Goal: Task Accomplishment & Management: Manage account settings

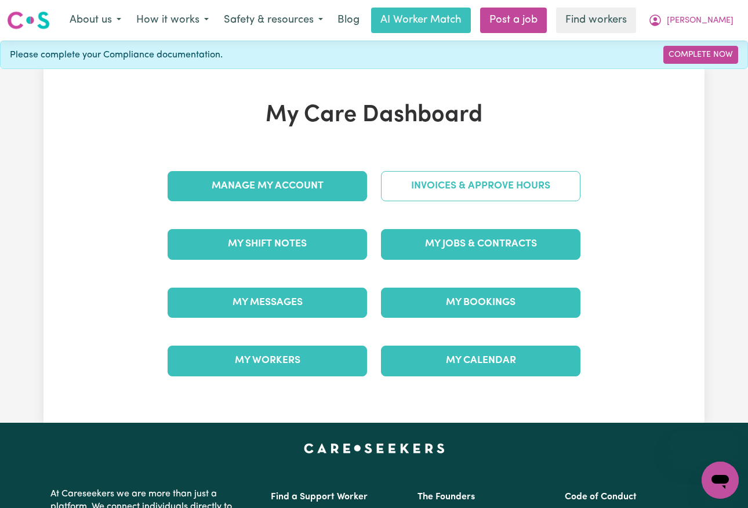
click at [466, 190] on link "Invoices & Approve Hours" at bounding box center [481, 186] width 200 height 30
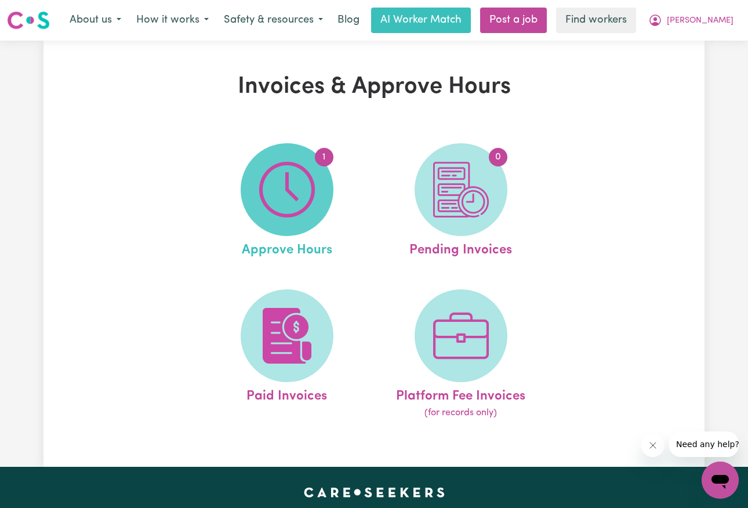
click at [304, 198] on img at bounding box center [287, 190] width 56 height 56
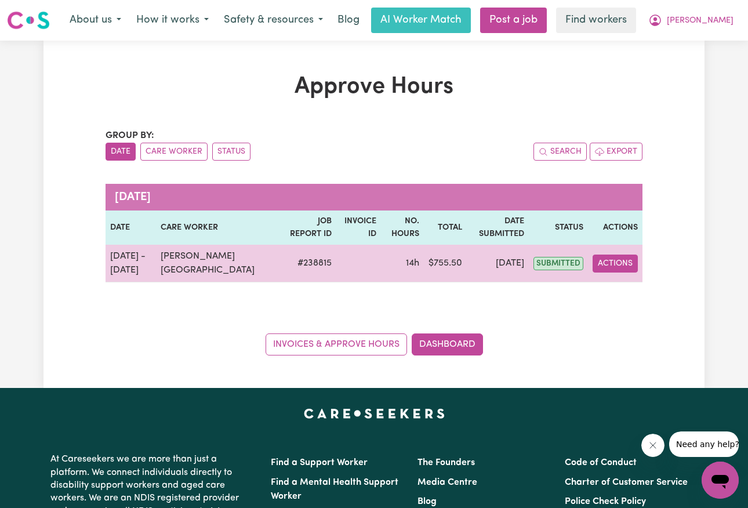
click at [618, 264] on button "Actions" at bounding box center [615, 264] width 45 height 18
click at [625, 284] on link "View Job Report" at bounding box center [642, 290] width 99 height 23
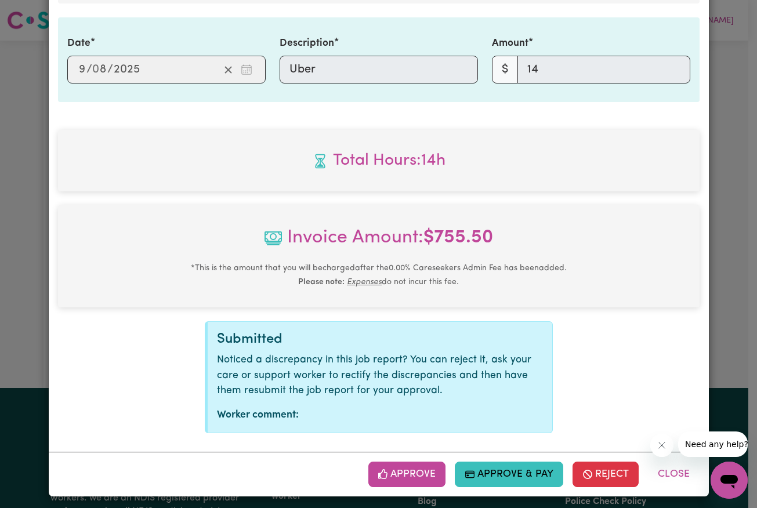
scroll to position [1179, 0]
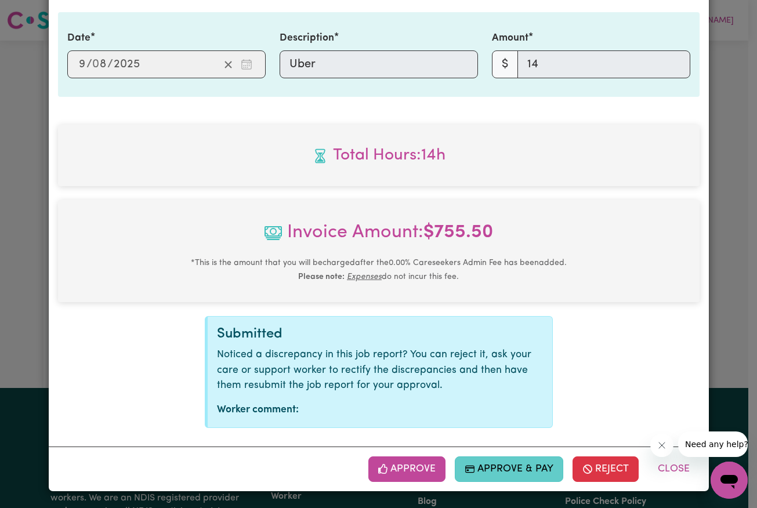
click at [510, 466] on button "Approve & Pay" at bounding box center [509, 469] width 108 height 26
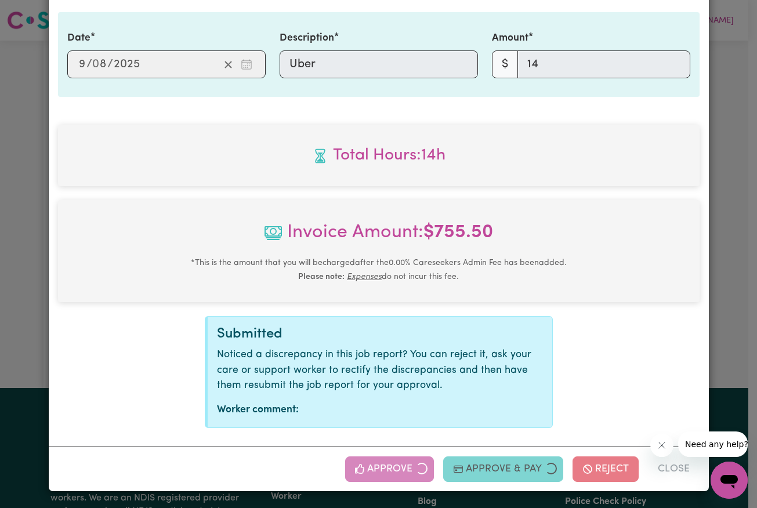
select select "card_1KiRBuB2z0xKyepB2TFV8hDp"
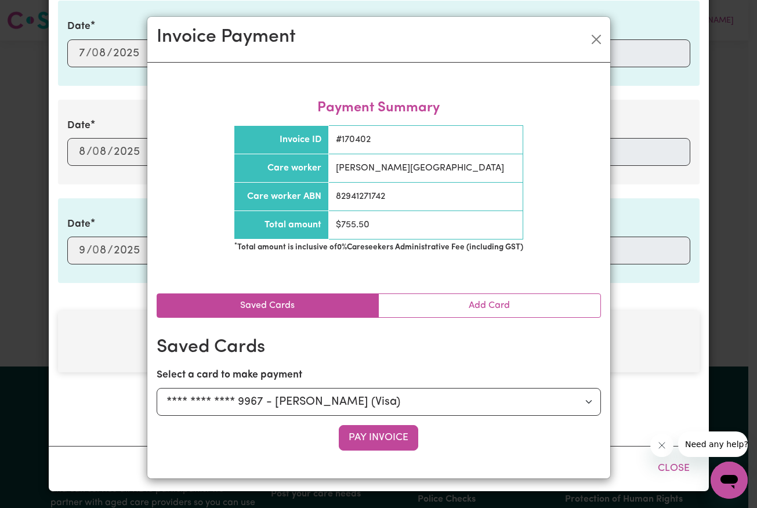
scroll to position [992, 0]
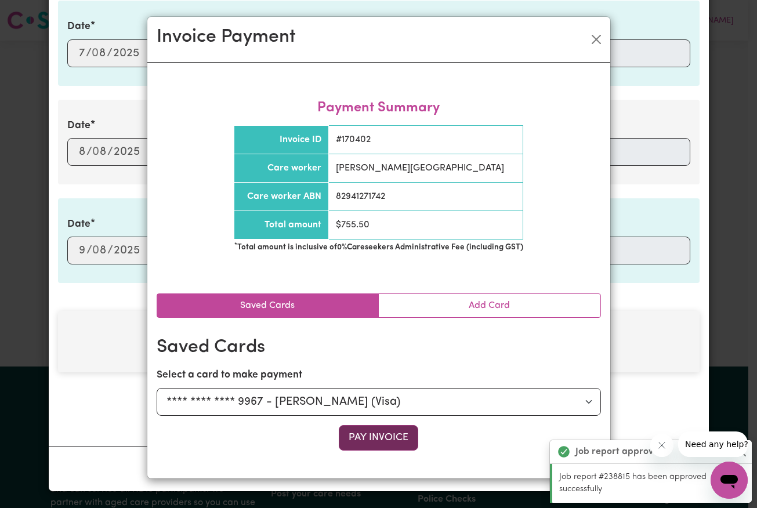
click at [396, 444] on button "Pay Invoice" at bounding box center [378, 438] width 79 height 26
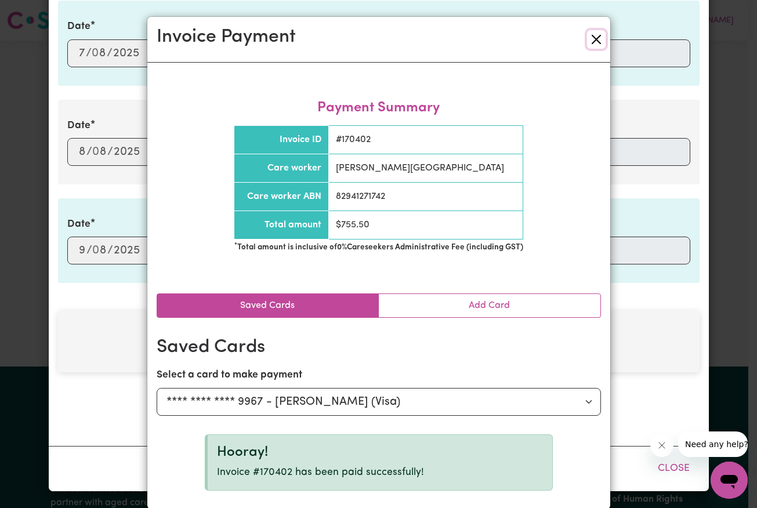
click at [591, 37] on button "Close" at bounding box center [596, 39] width 19 height 19
